Goal: Navigation & Orientation: Find specific page/section

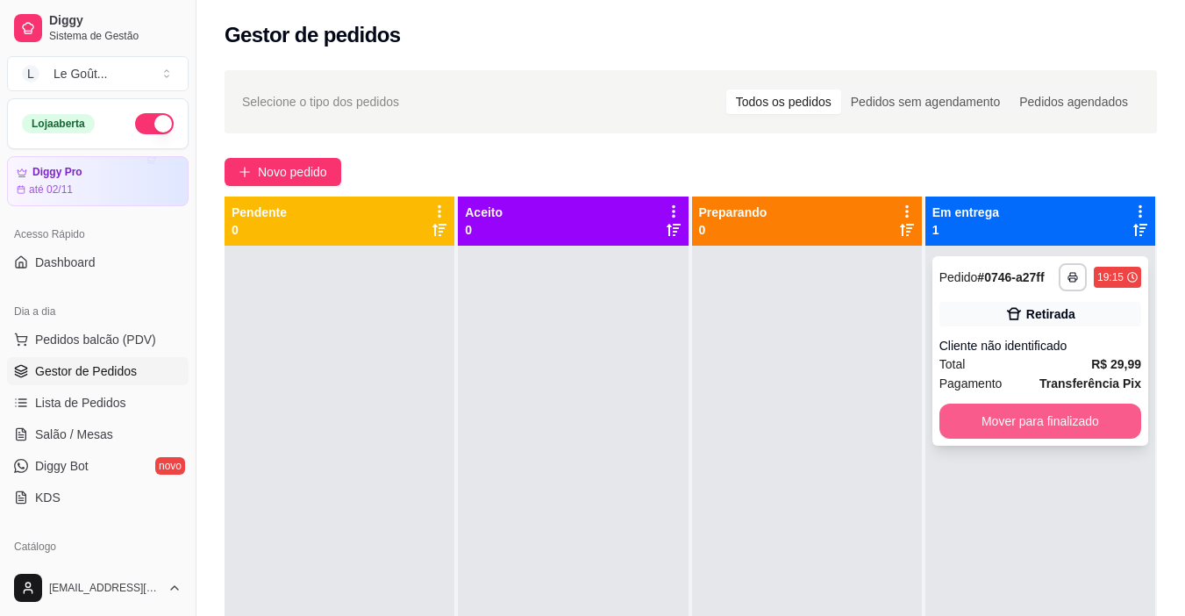
click at [994, 421] on button "Mover para finalizado" at bounding box center [1040, 420] width 202 height 35
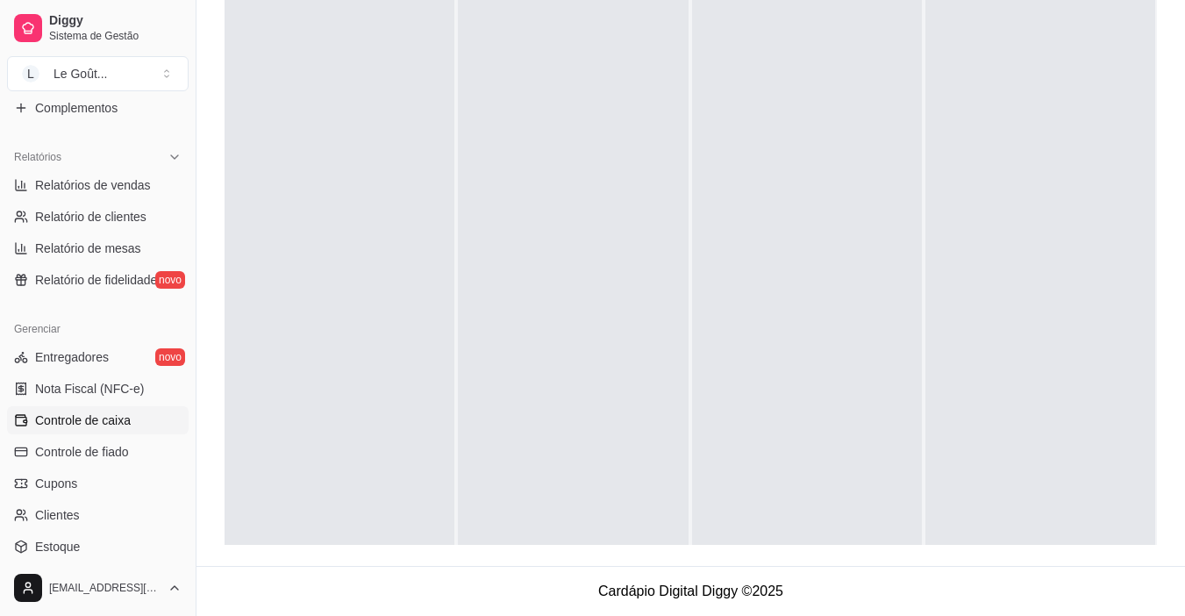
scroll to position [526, 0]
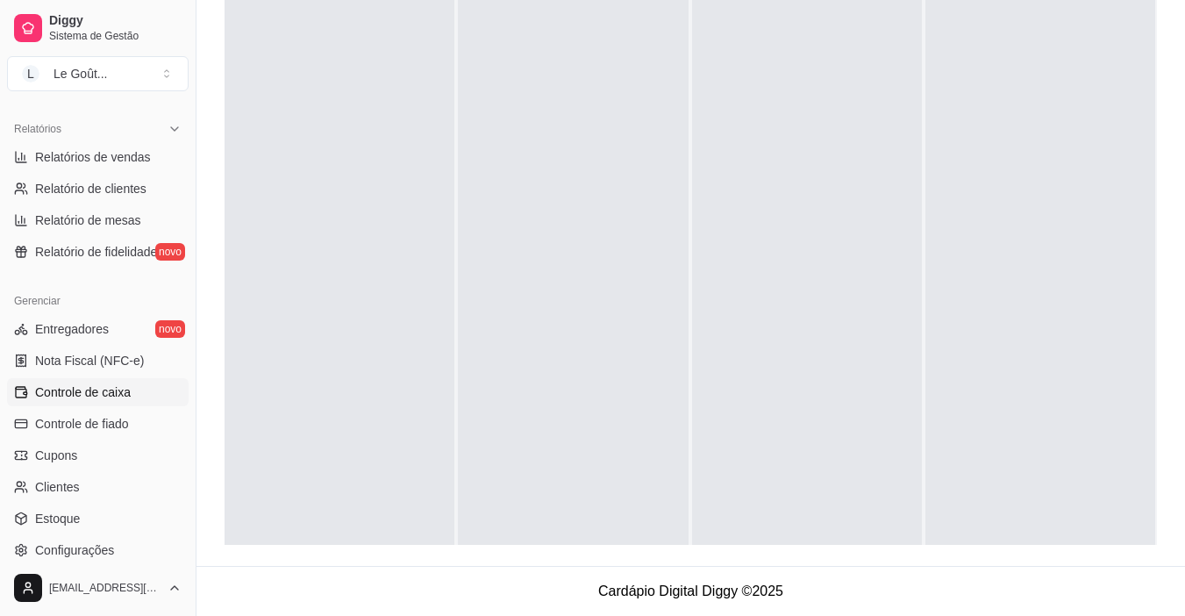
click at [89, 393] on span "Controle de caixa" at bounding box center [83, 392] width 96 height 18
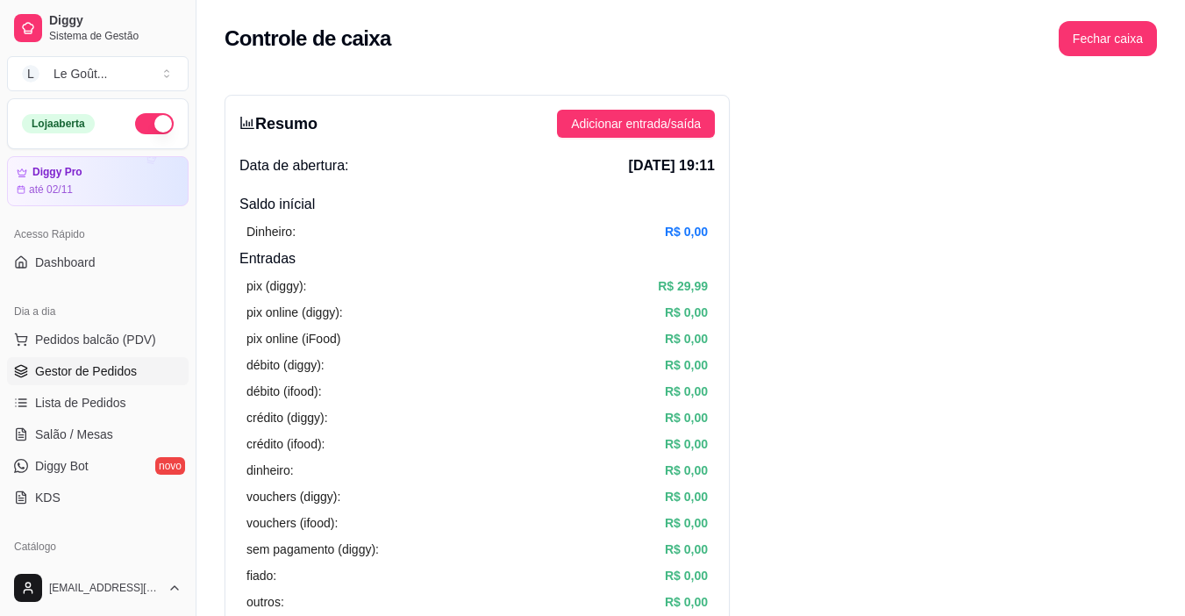
click at [51, 367] on span "Gestor de Pedidos" at bounding box center [86, 371] width 102 height 18
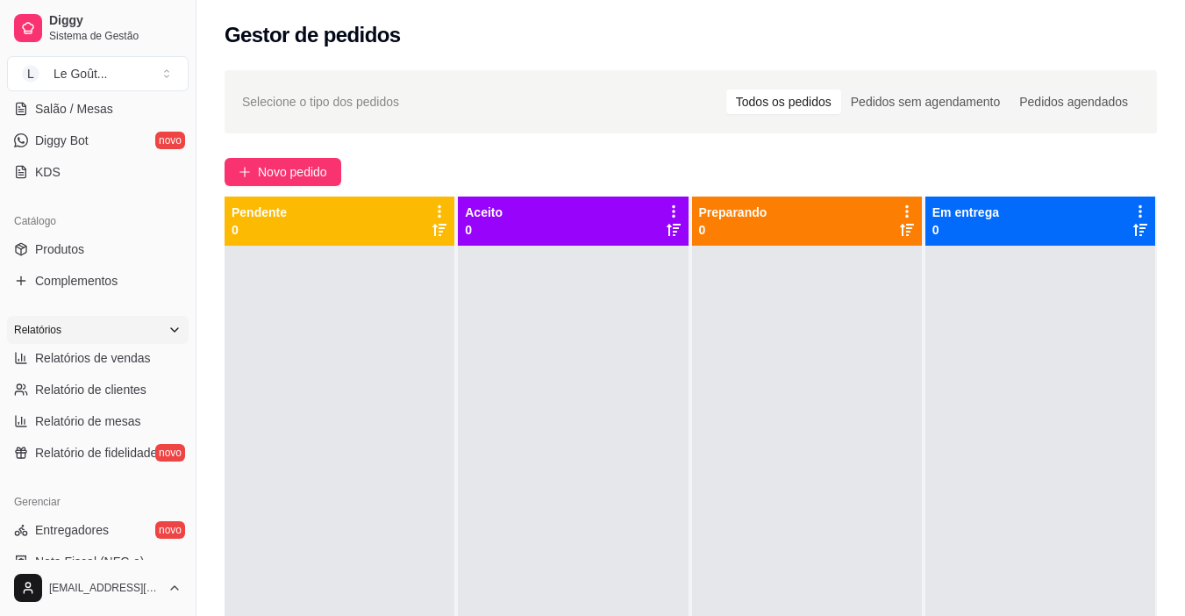
scroll to position [351, 0]
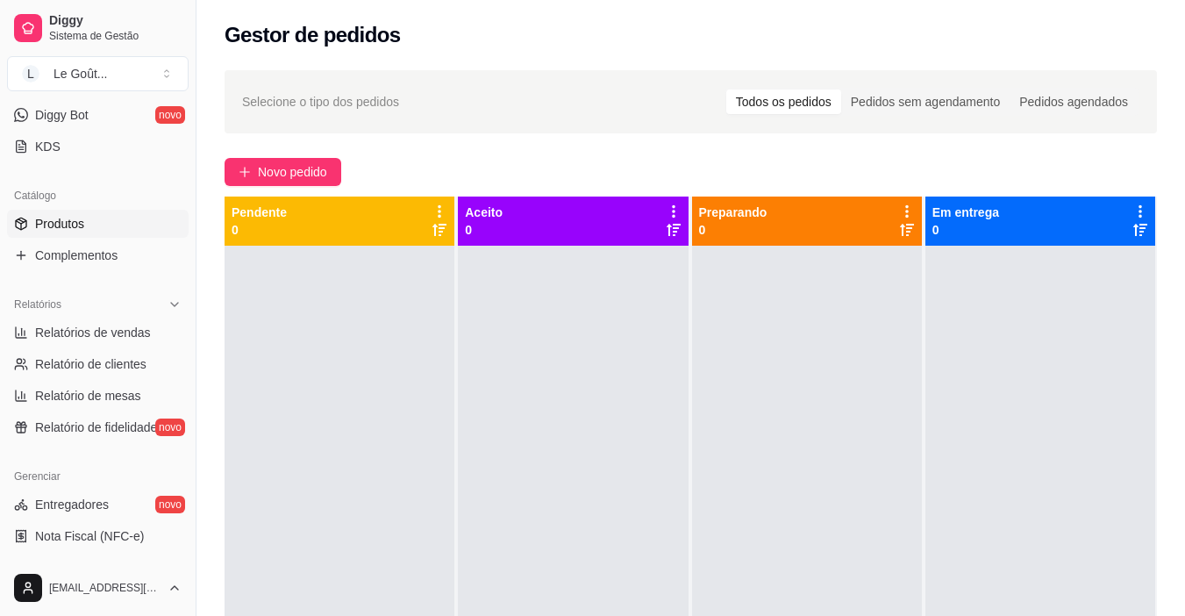
click at [68, 217] on span "Produtos" at bounding box center [59, 224] width 49 height 18
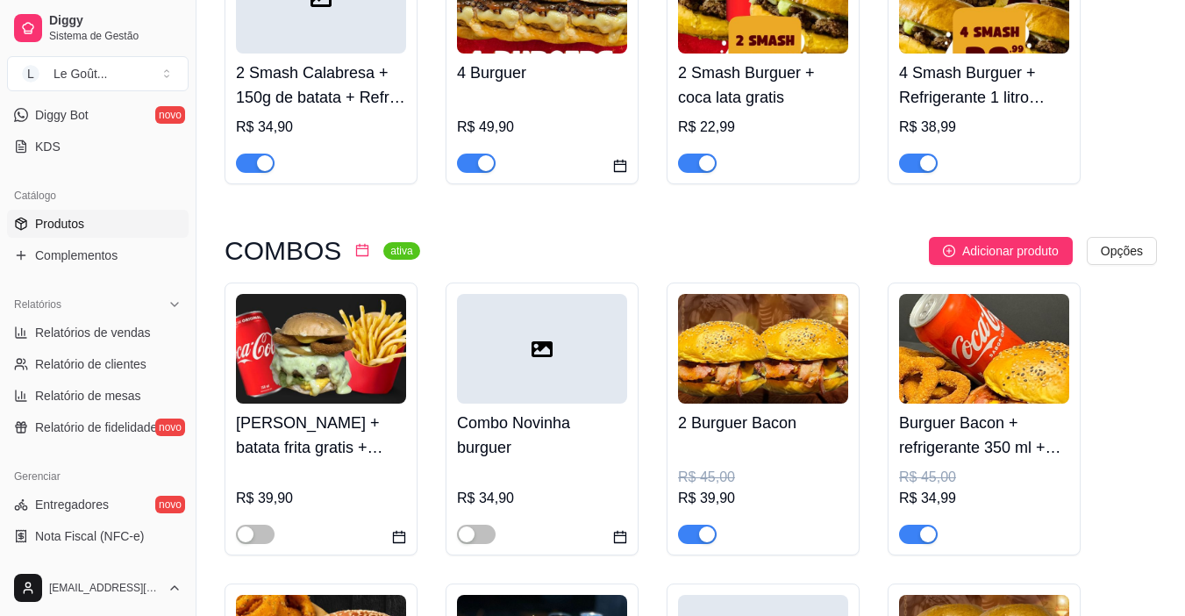
scroll to position [351, 0]
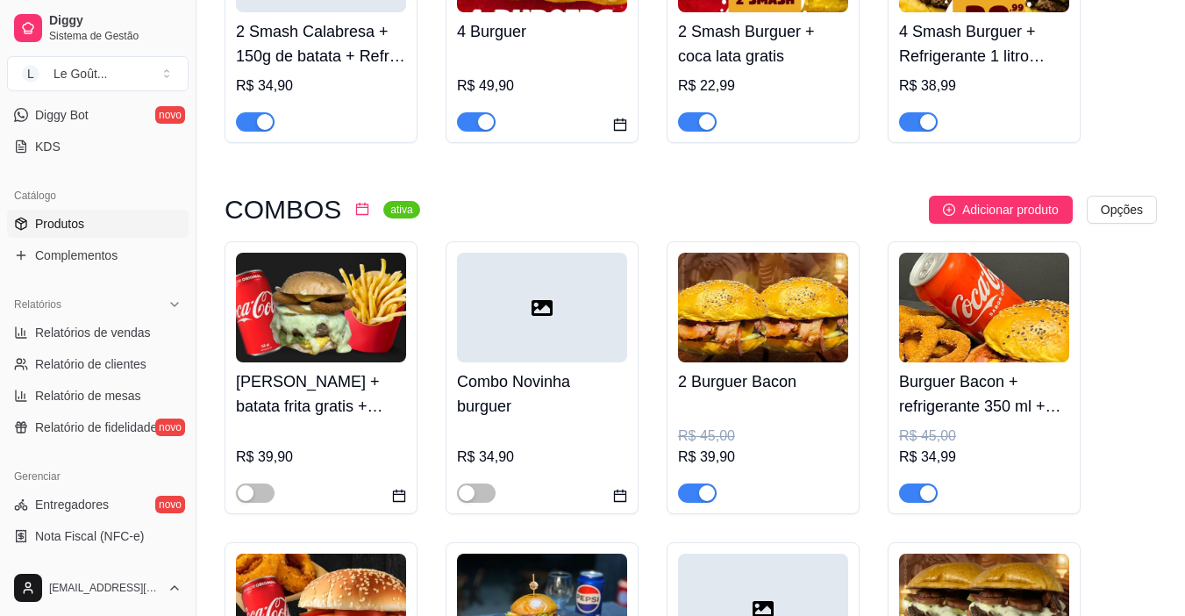
click at [925, 494] on div "button" at bounding box center [928, 493] width 16 height 16
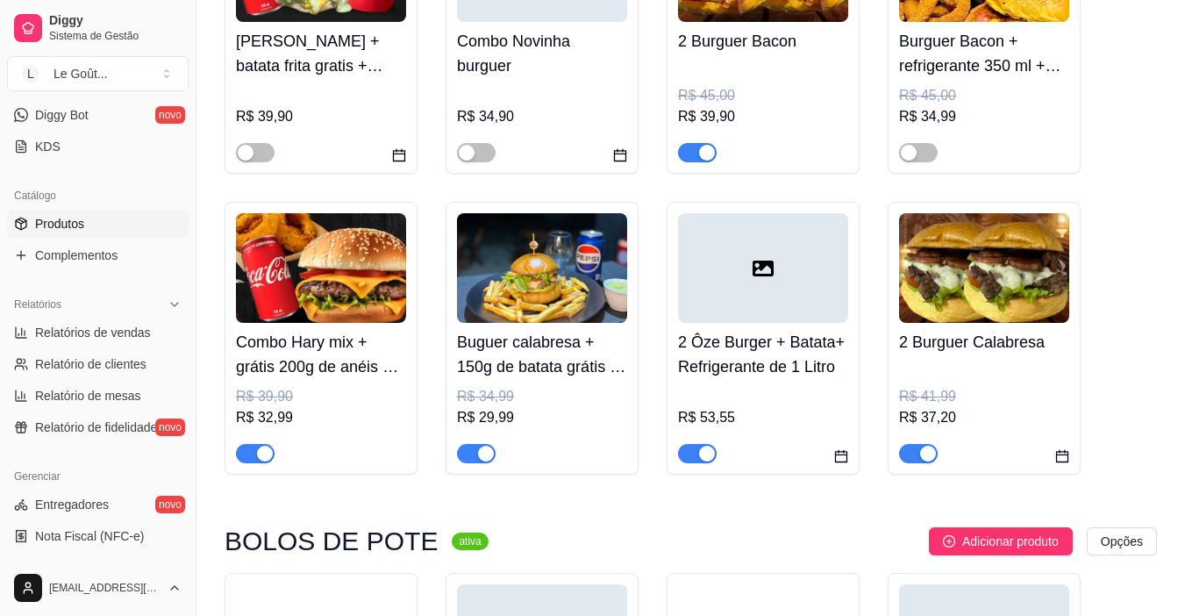
scroll to position [702, 0]
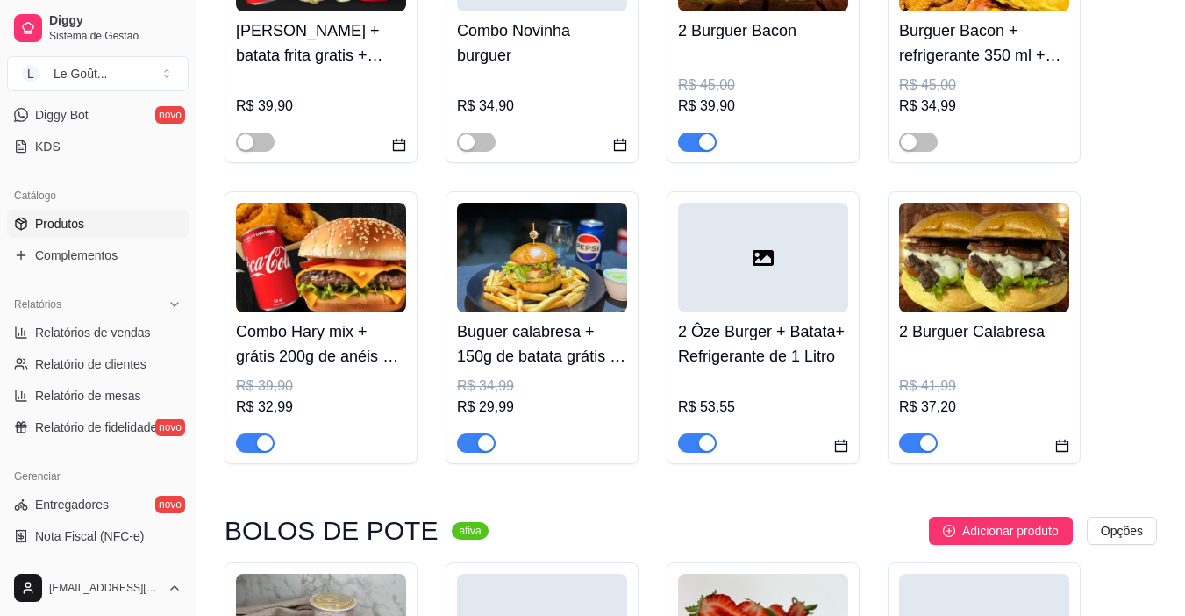
click at [264, 448] on div "button" at bounding box center [265, 443] width 16 height 16
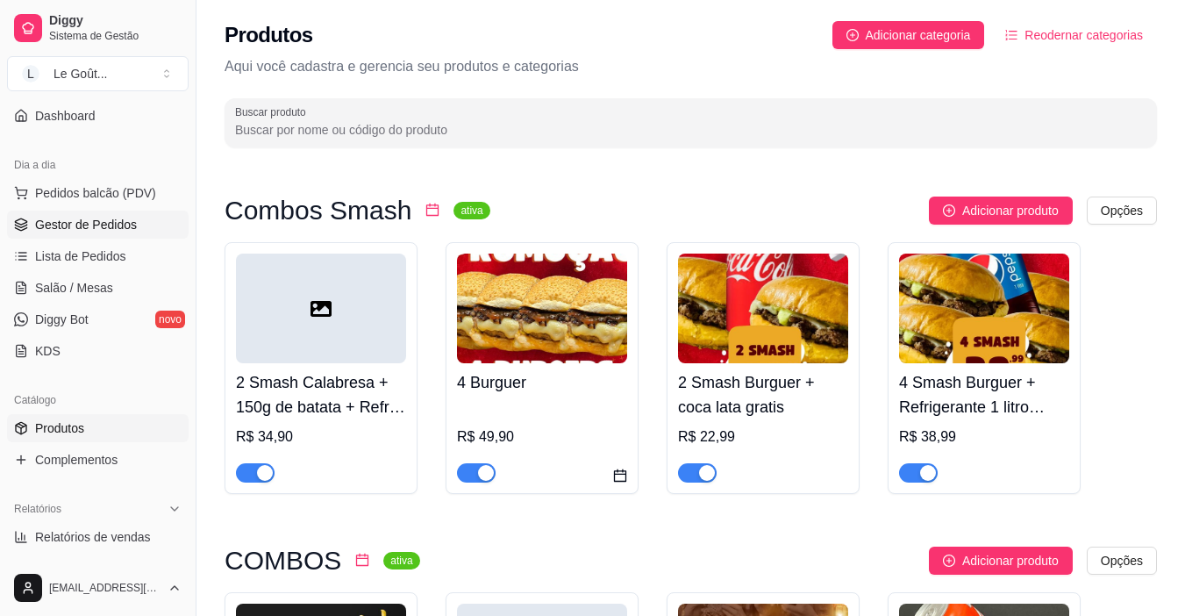
scroll to position [0, 0]
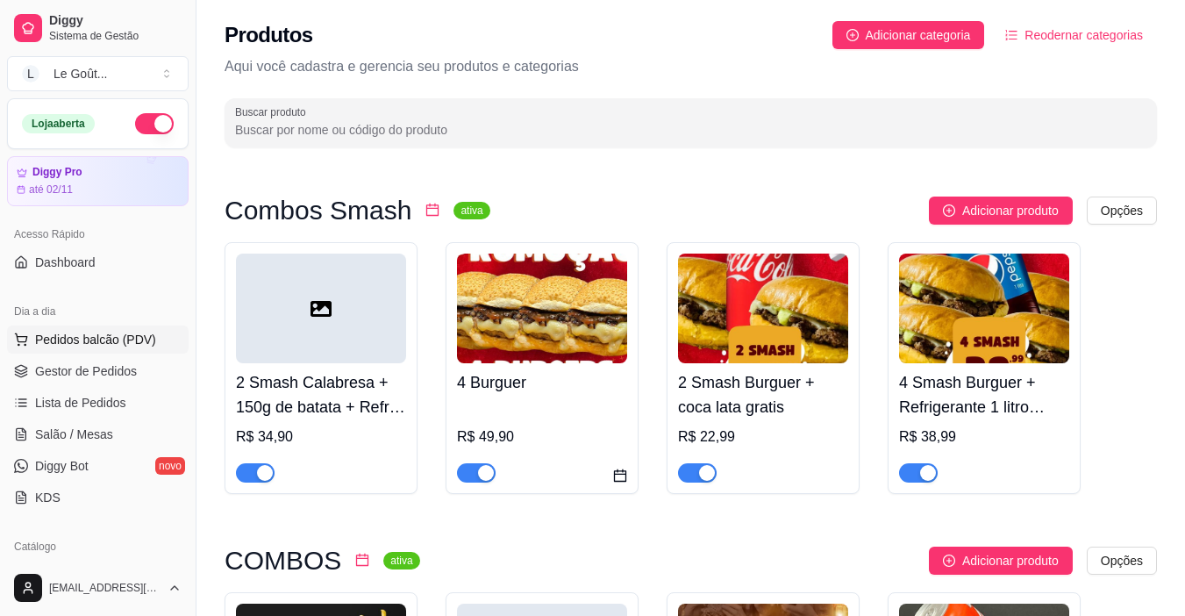
click at [62, 331] on span "Pedidos balcão (PDV)" at bounding box center [95, 340] width 121 height 18
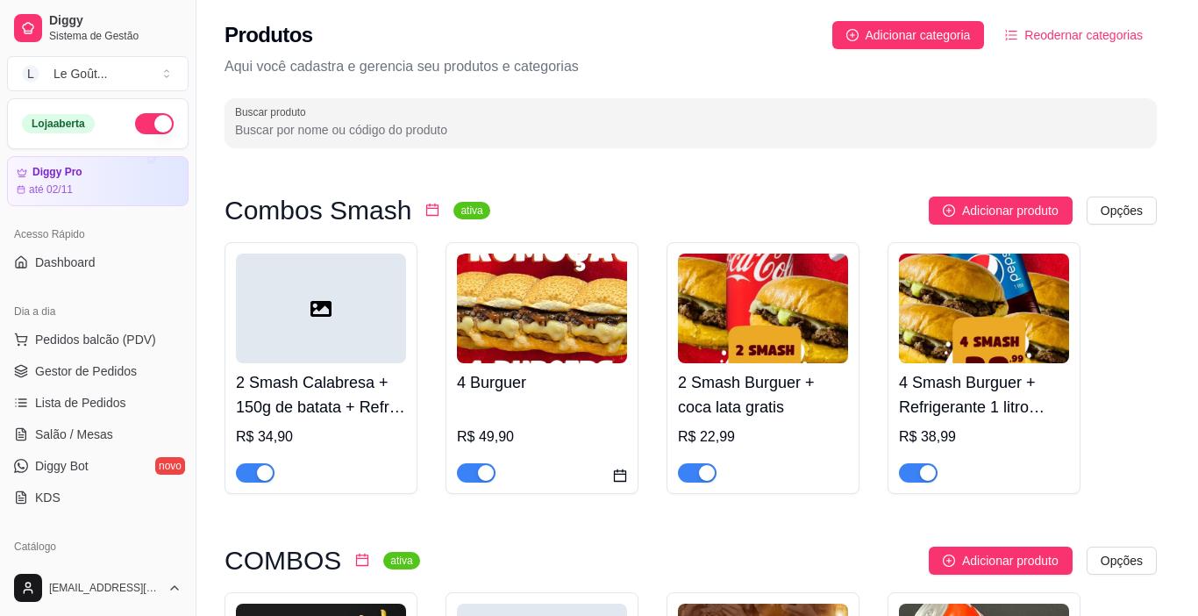
click at [57, 377] on h4 "2 Smash Calabresa + 150g de batata + Refri de 1 litro GRATIS" at bounding box center [124, 398] width 161 height 42
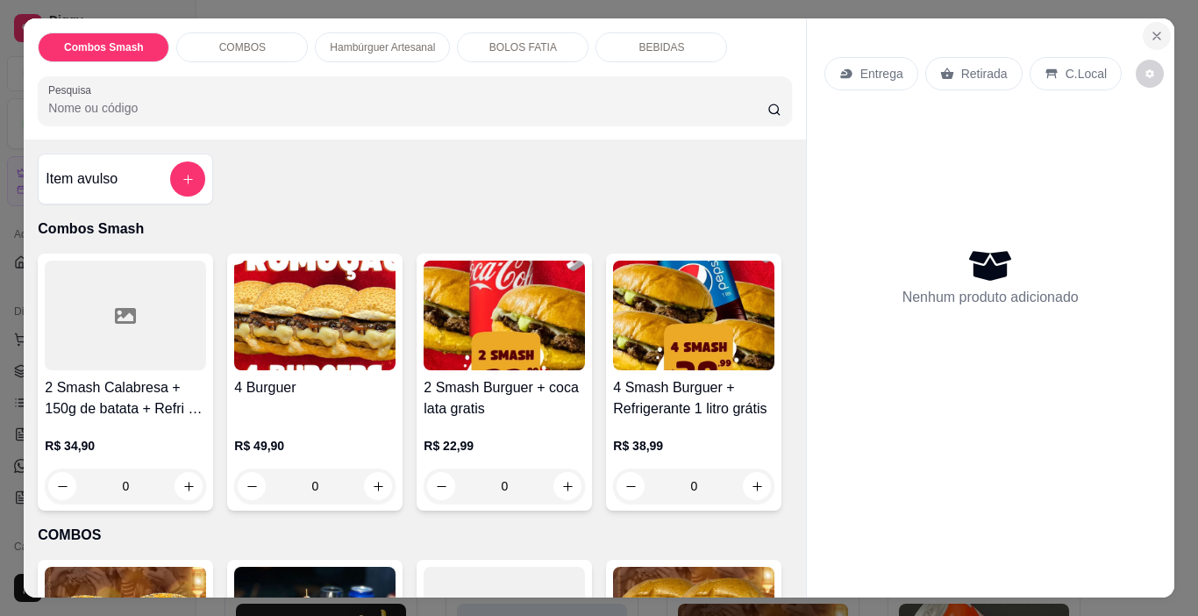
click at [1153, 32] on icon "Close" at bounding box center [1156, 35] width 7 height 7
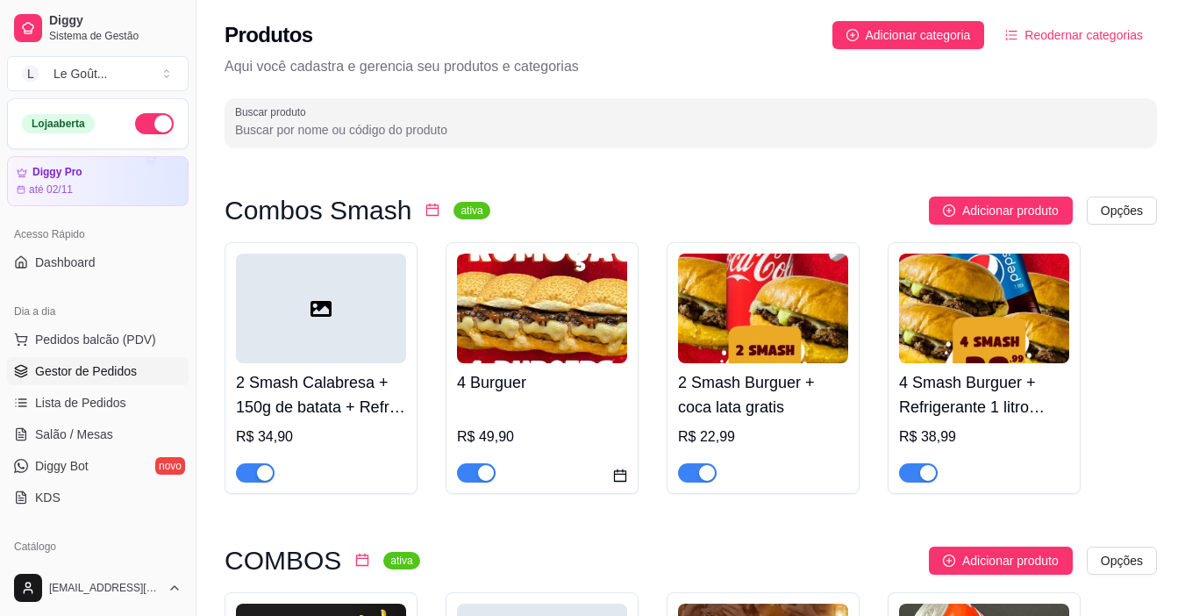
click at [115, 367] on span "Gestor de Pedidos" at bounding box center [86, 371] width 102 height 18
